Goal: Transaction & Acquisition: Purchase product/service

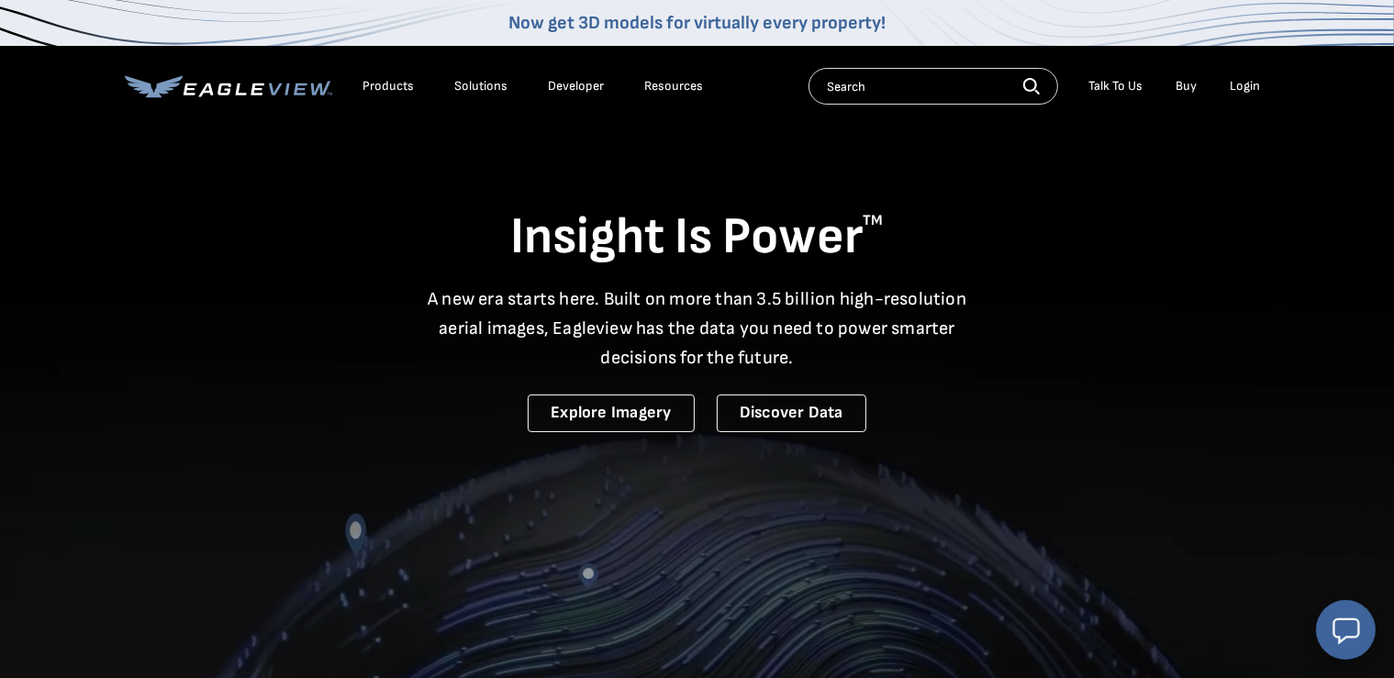
click at [1247, 85] on div "Login" at bounding box center [1246, 86] width 30 height 17
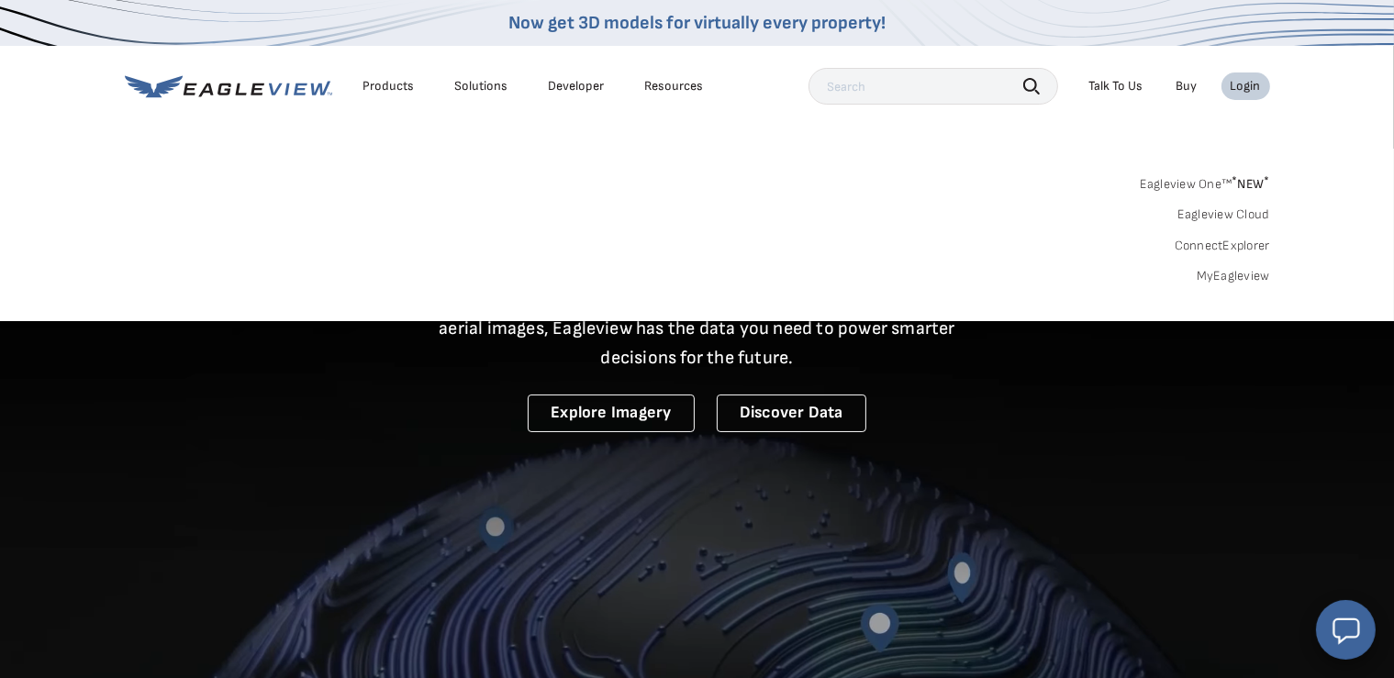
click at [1235, 273] on link "MyEagleview" at bounding box center [1233, 276] width 73 height 17
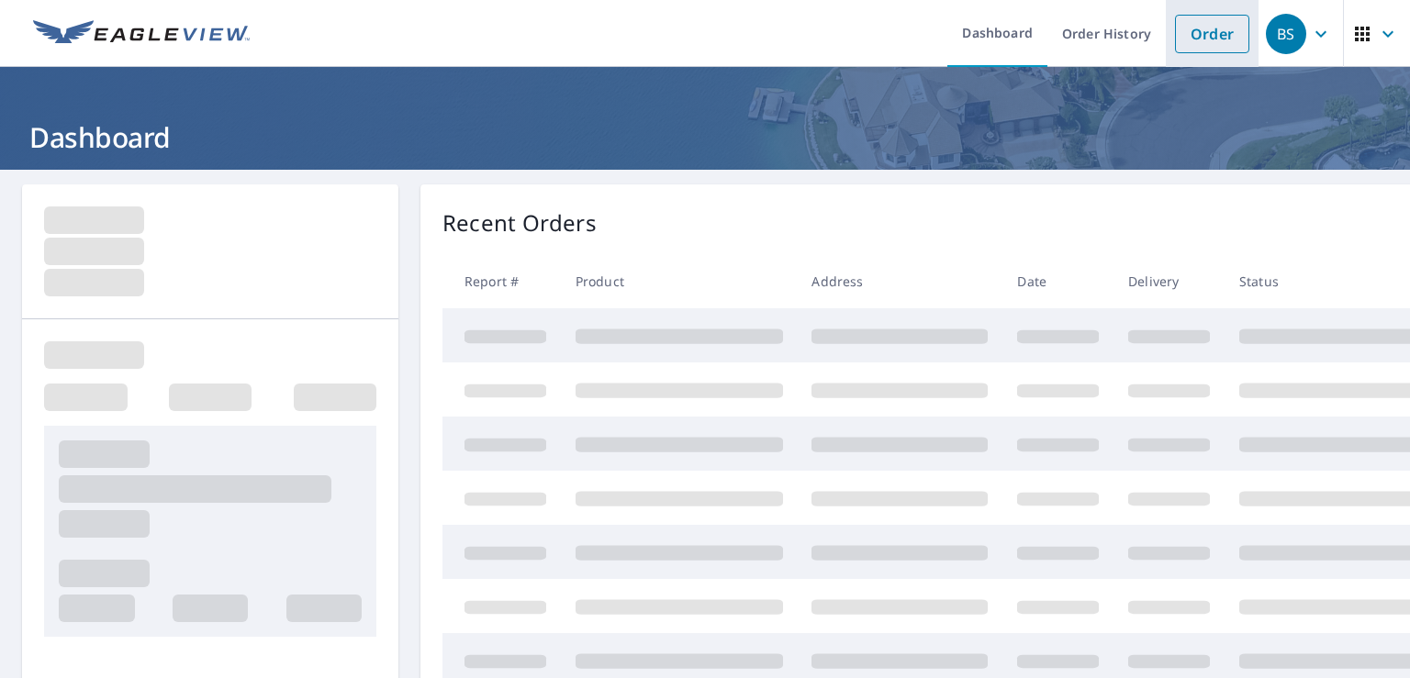
click at [1200, 39] on link "Order" at bounding box center [1212, 34] width 74 height 39
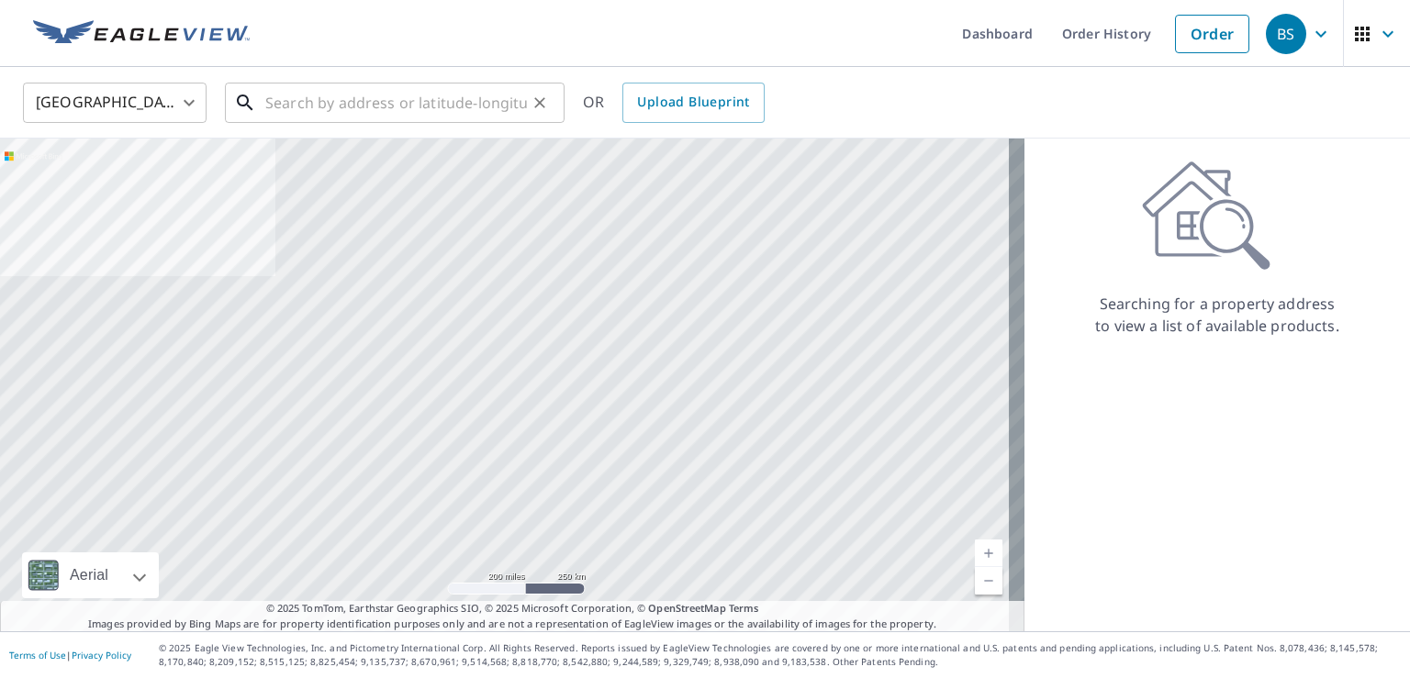
click at [269, 103] on input "text" at bounding box center [396, 102] width 262 height 51
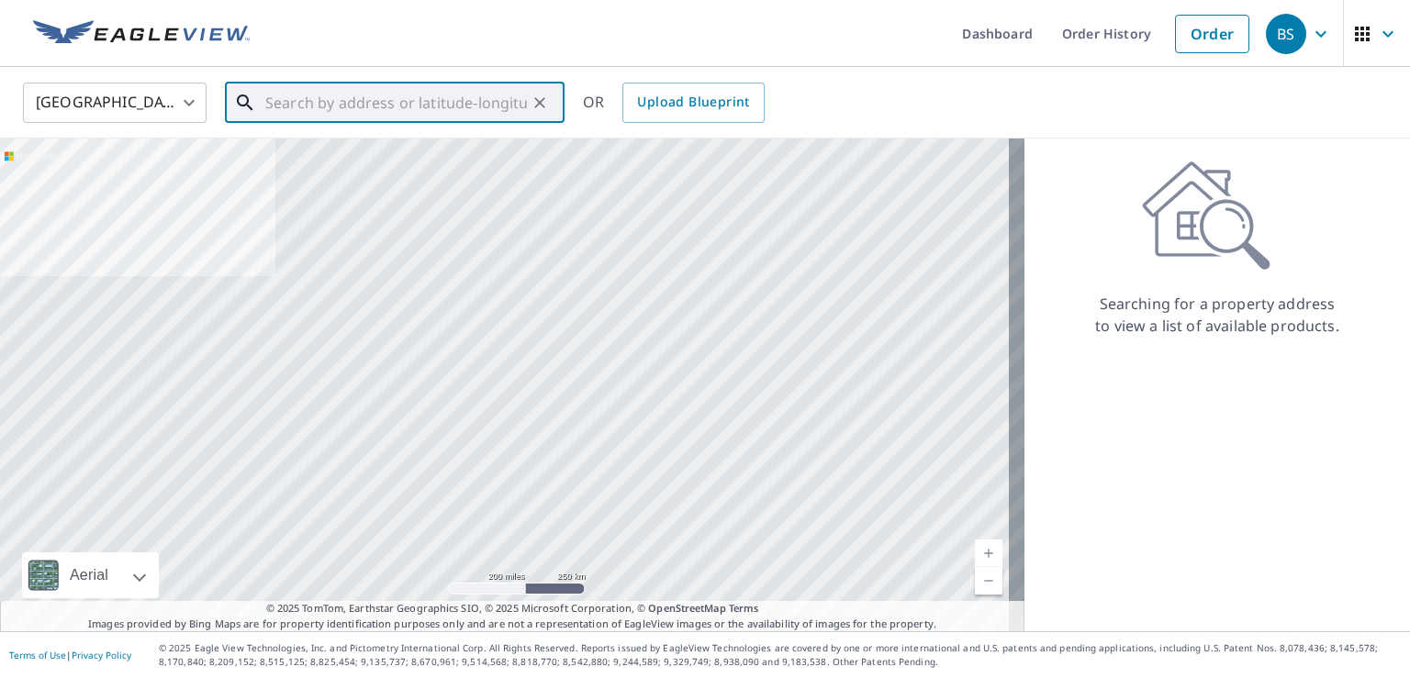
paste input "[STREET_ADDRESS]"
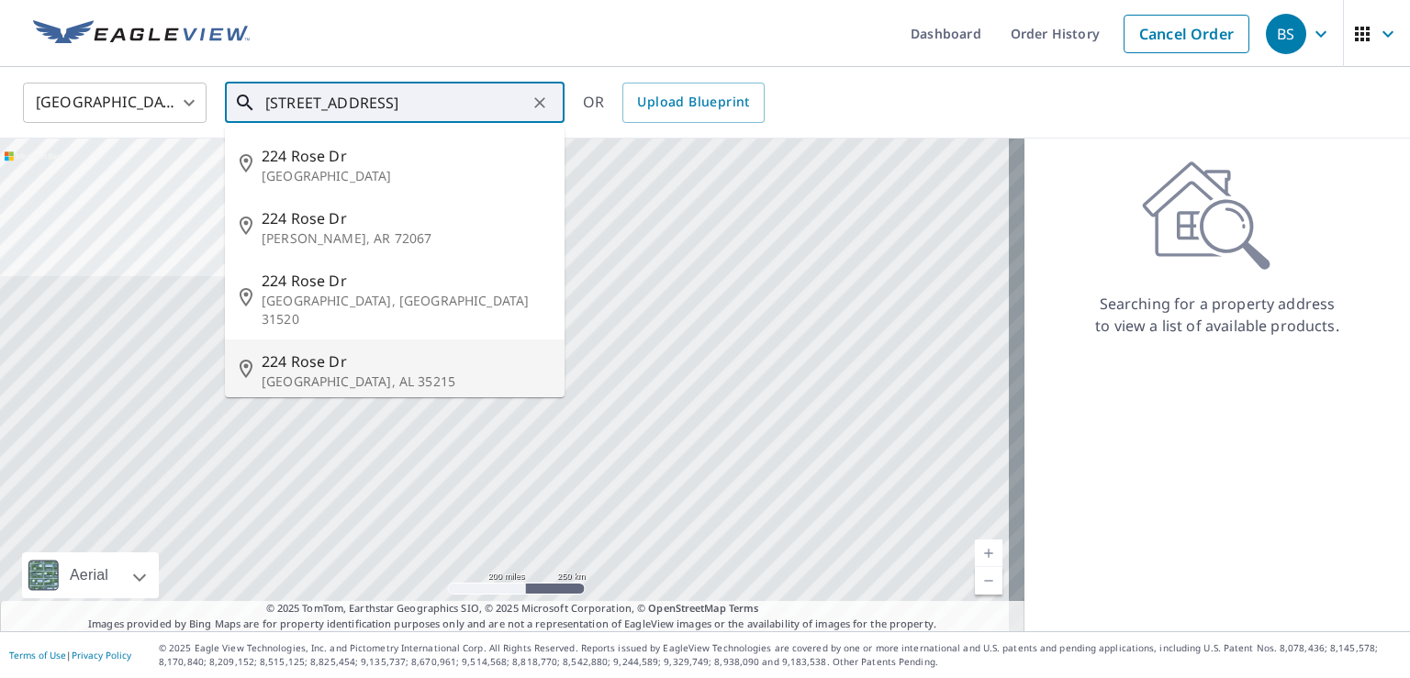
click at [300, 351] on span "224 Rose Dr" at bounding box center [406, 362] width 288 height 22
type input "[STREET_ADDRESS][PERSON_NAME]"
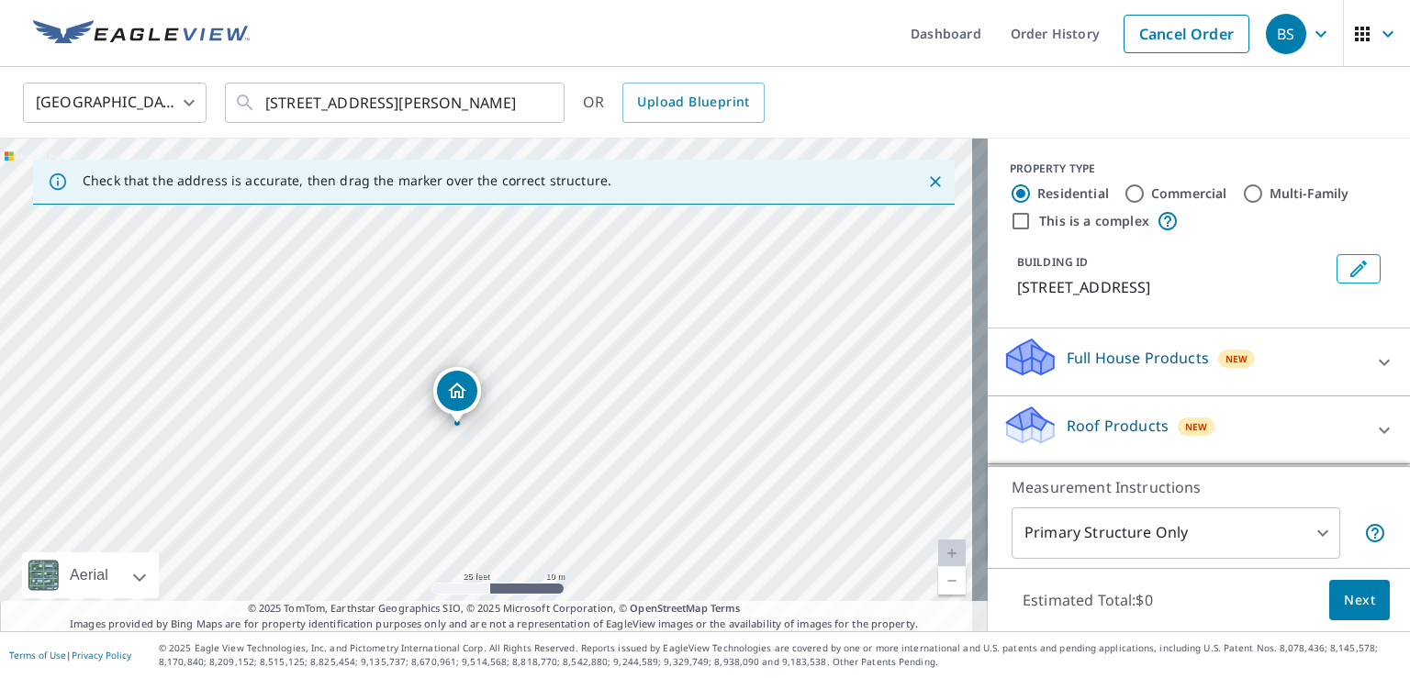
click at [1373, 420] on icon at bounding box center [1384, 431] width 22 height 22
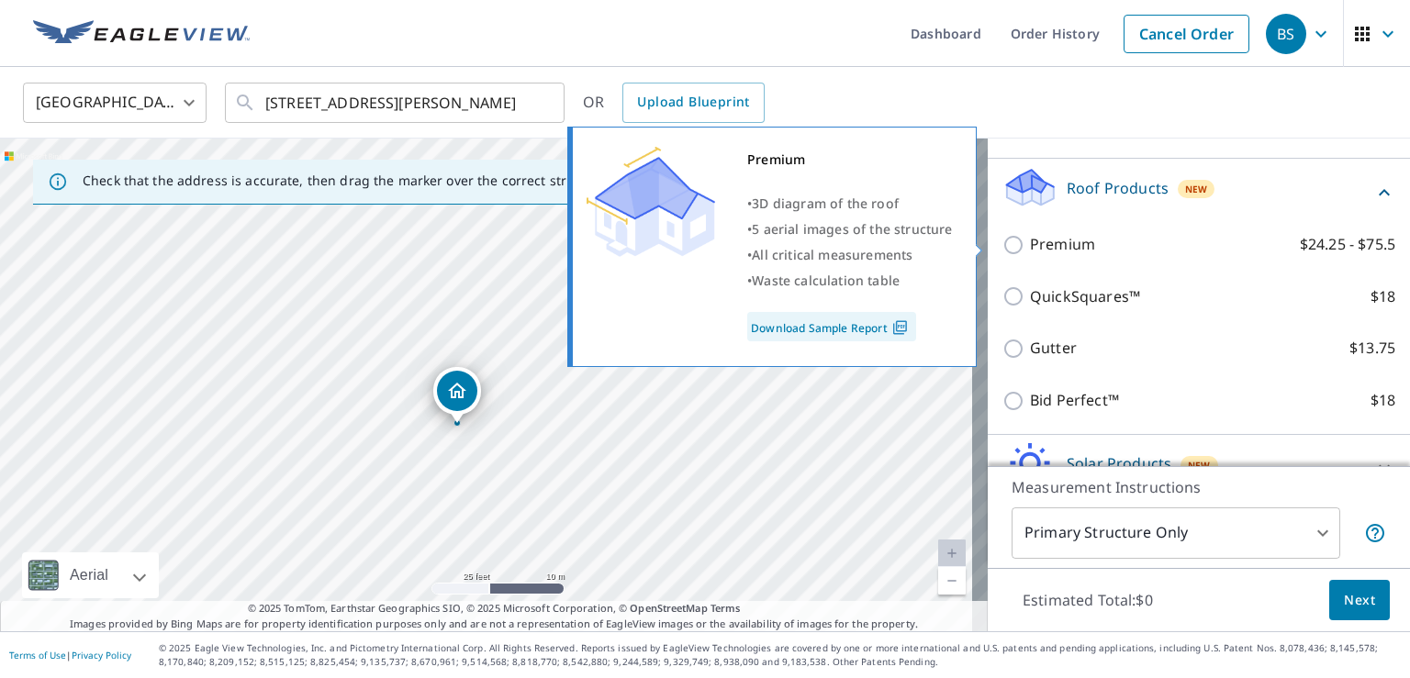
drag, startPoint x: 985, startPoint y: 237, endPoint x: 998, endPoint y: 239, distance: 13.0
click at [986, 237] on div "Premium • 3D diagram of the roof • 5 aerial images of the structure • All criti…" at bounding box center [780, 247] width 420 height 252
click at [1002, 241] on input "Premium $24.25 - $75.5" at bounding box center [1016, 245] width 28 height 22
checkbox input "true"
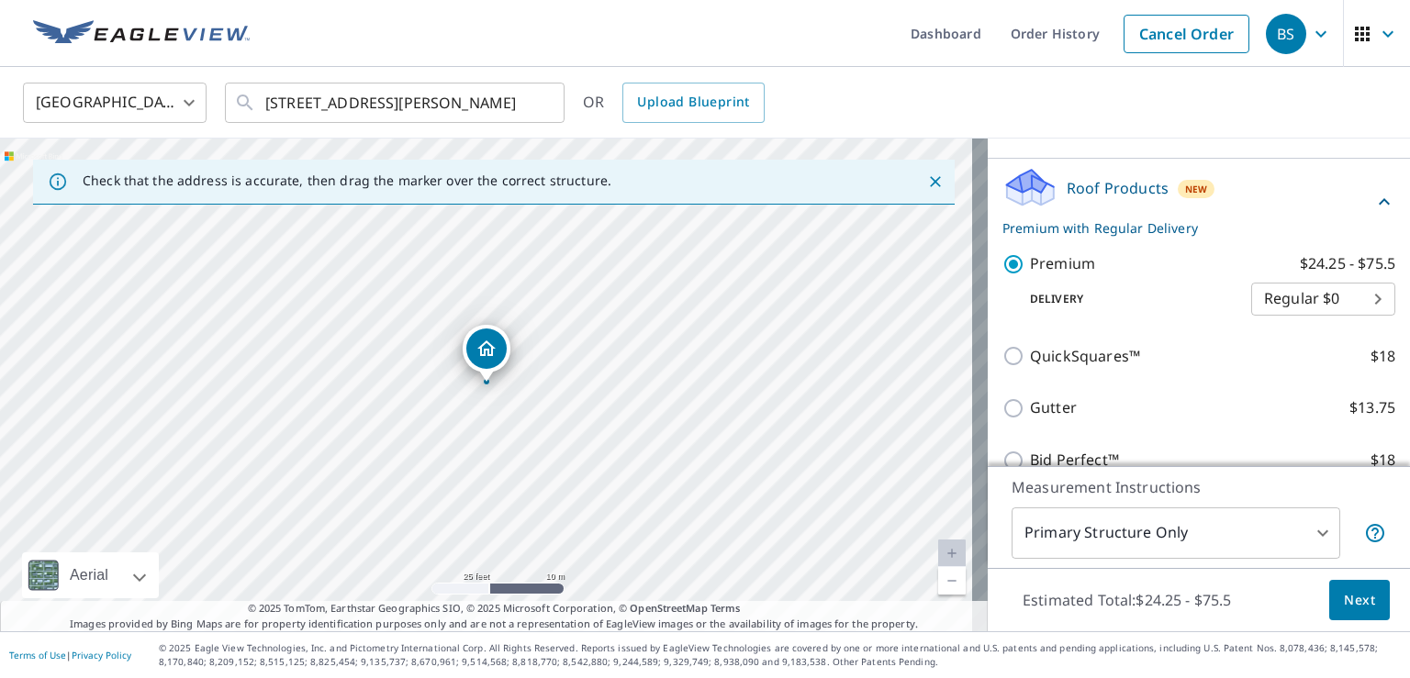
click at [1357, 599] on span "Next" at bounding box center [1359, 600] width 31 height 23
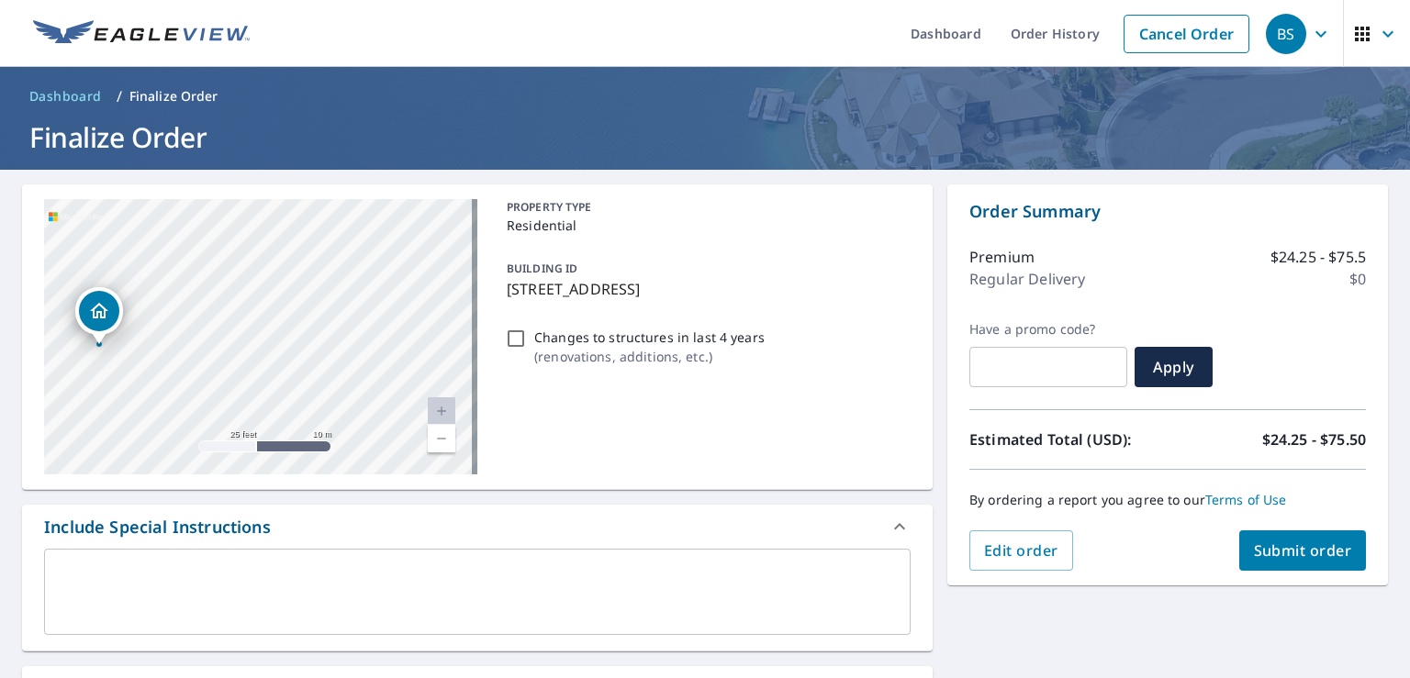
drag, startPoint x: 165, startPoint y: 318, endPoint x: 490, endPoint y: 287, distance: 326.4
click at [490, 287] on div "[STREET_ADDRESS][PERSON_NAME] A standard road map Aerial A detailed look from a…" at bounding box center [477, 338] width 911 height 306
drag, startPoint x: 428, startPoint y: 333, endPoint x: 478, endPoint y: 349, distance: 52.8
click at [478, 349] on div "[STREET_ADDRESS][PERSON_NAME] A standard road map Aerial A detailed look from a…" at bounding box center [477, 338] width 911 height 306
click at [1276, 545] on span "Submit order" at bounding box center [1303, 551] width 98 height 20
